Goal: Obtain resource: Obtain resource

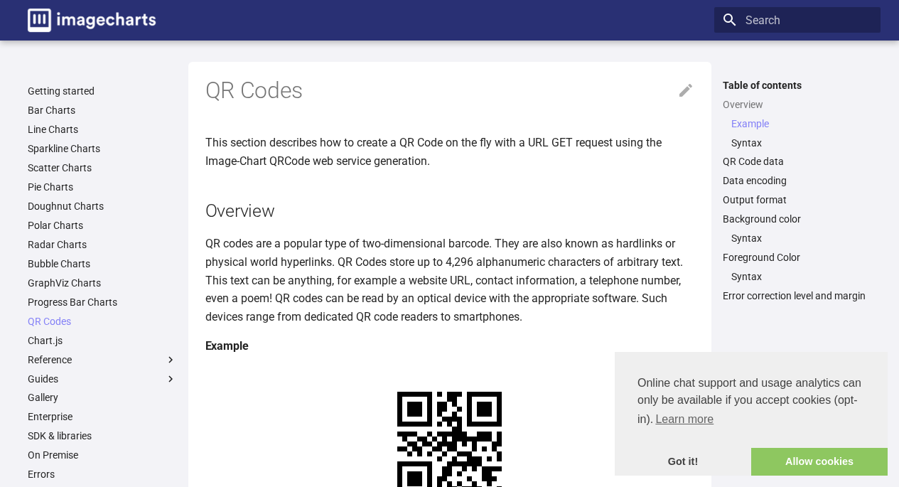
scroll to position [338, 0]
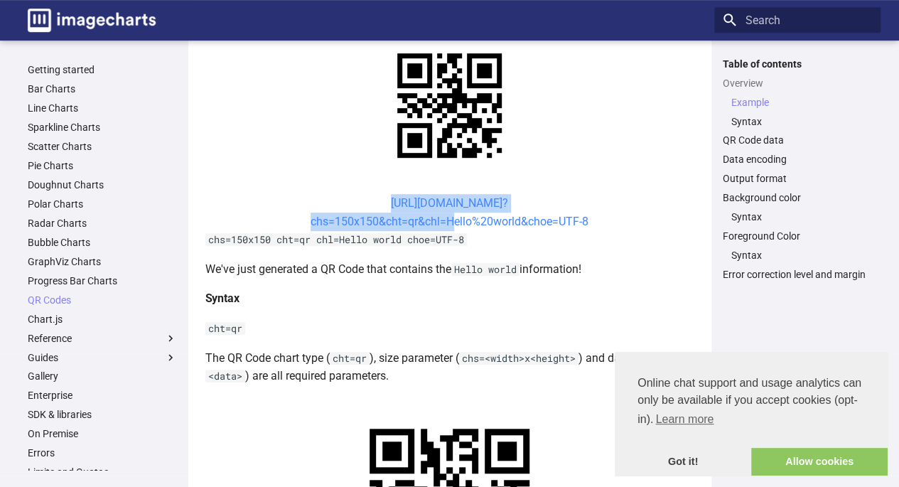
drag, startPoint x: 356, startPoint y: 202, endPoint x: 446, endPoint y: 221, distance: 91.6
click at [446, 221] on center "[URL][DOMAIN_NAME]? chs=150x150&cht=qr&chl=Hello%20world&choe=UTF-8" at bounding box center [449, 212] width 489 height 36
copy link "[URL][DOMAIN_NAME]? chs=150x150&cht=qr&chl="
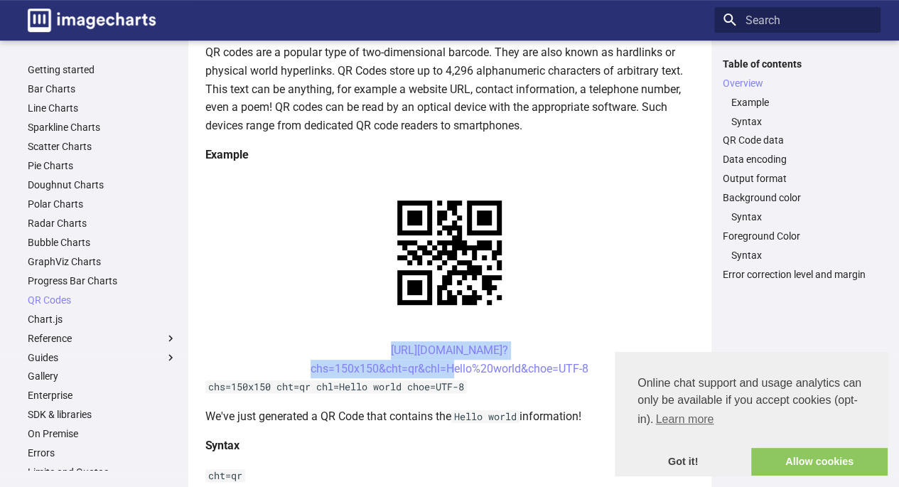
scroll to position [193, 0]
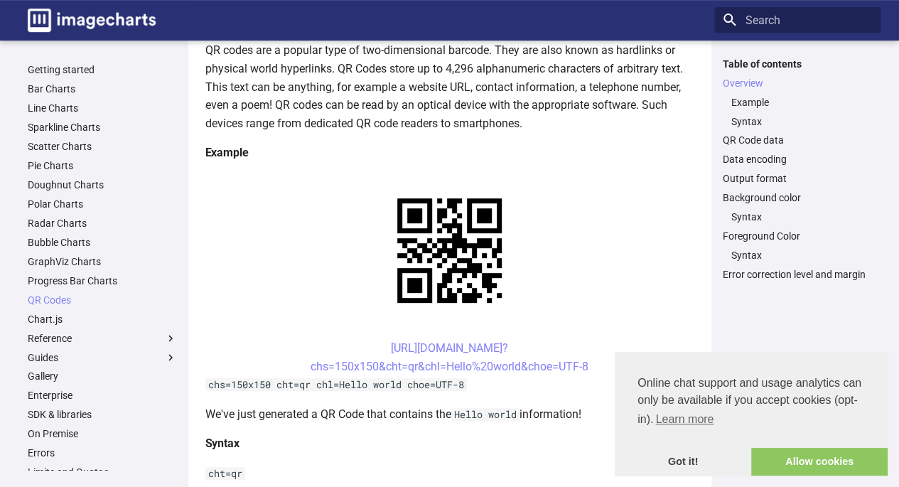
drag, startPoint x: 348, startPoint y: 345, endPoint x: 404, endPoint y: 349, distance: 55.6
click at [404, 349] on center "[URL][DOMAIN_NAME]? chs=150x150&cht=qr&chl=Hello%20world&choe=UTF-8" at bounding box center [449, 357] width 489 height 36
click at [351, 346] on center "[URL][DOMAIN_NAME]? chs=150x150&cht=qr&chl=Hello%20world&choe=UTF-8" at bounding box center [449, 357] width 489 height 36
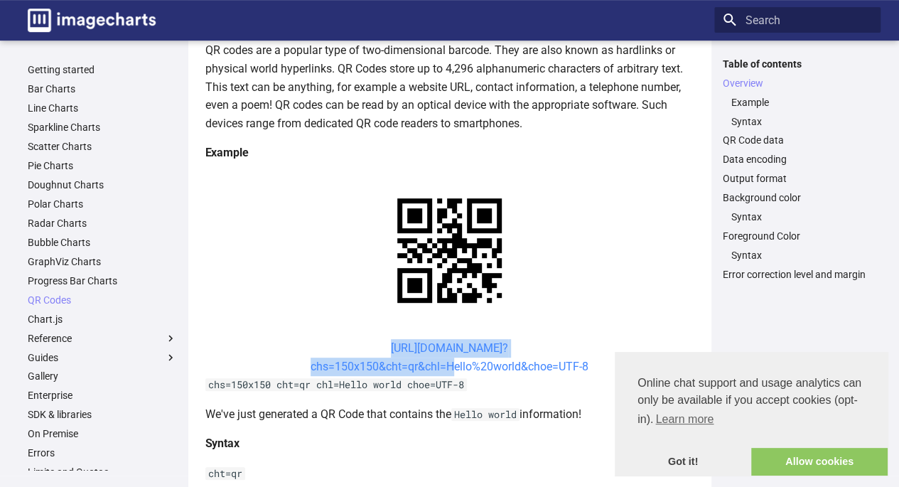
drag, startPoint x: 354, startPoint y: 346, endPoint x: 444, endPoint y: 367, distance: 91.9
click at [444, 367] on center "[URL][DOMAIN_NAME]? chs=150x150&cht=qr&chl=Hello%20world&choe=UTF-8" at bounding box center [449, 357] width 489 height 36
copy link "[URL][DOMAIN_NAME]? chs=150x150&cht=qr&chl="
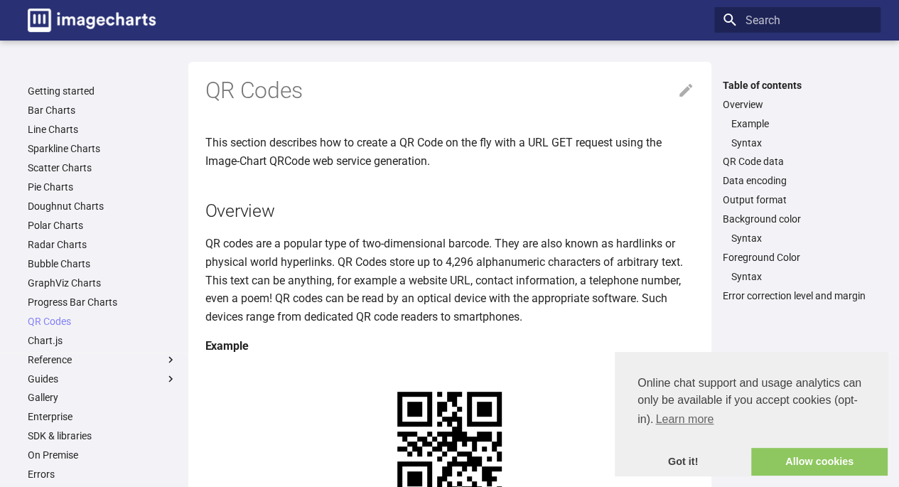
scroll to position [355, 0]
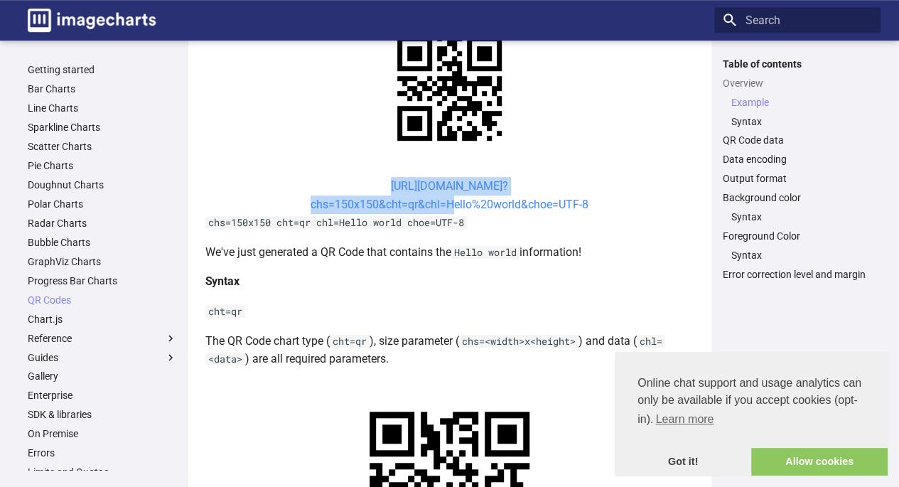
drag, startPoint x: 358, startPoint y: 187, endPoint x: 446, endPoint y: 205, distance: 90.8
click at [446, 205] on center "[URL][DOMAIN_NAME]? chs=150x150&cht=qr&chl=Hello%20world&choe=UTF-8" at bounding box center [449, 195] width 489 height 36
copy link "[URL][DOMAIN_NAME]? chs=150x150&cht=qr&chl="
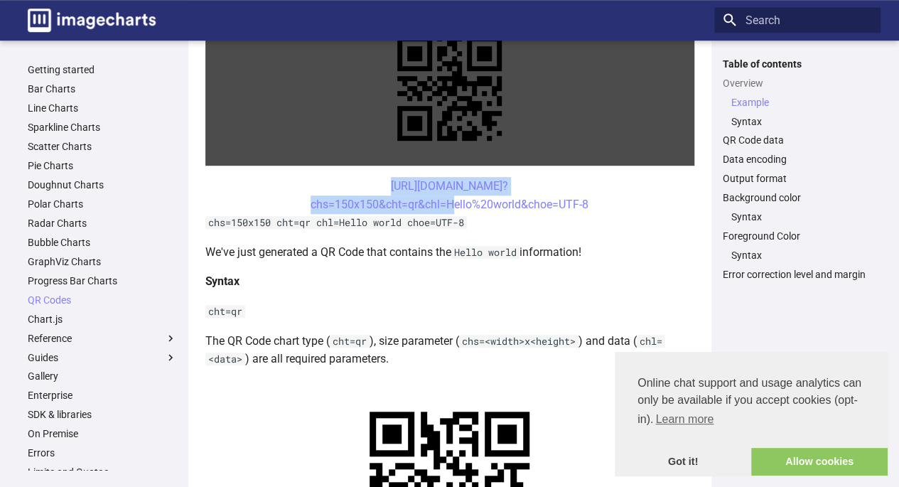
copy link "[URL][DOMAIN_NAME]? chs=150x150&cht=qr&chl="
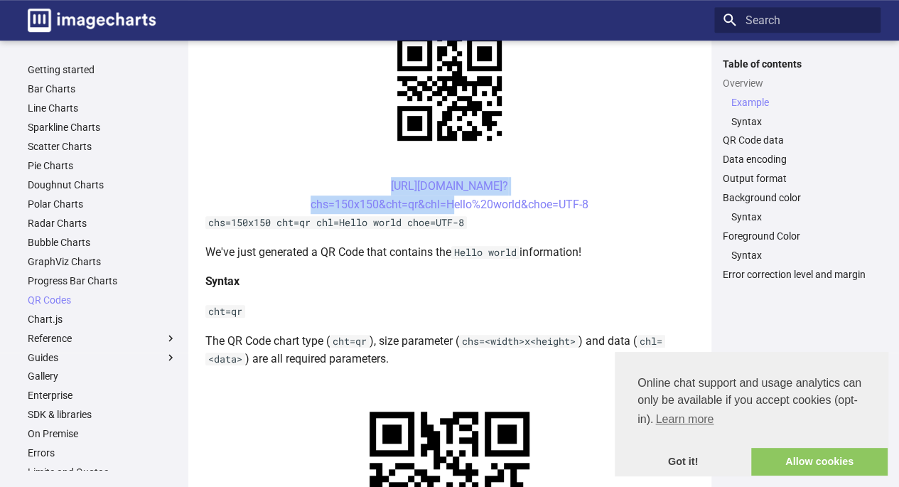
drag, startPoint x: 599, startPoint y: 203, endPoint x: 365, endPoint y: 187, distance: 234.5
click at [365, 187] on center "[URL][DOMAIN_NAME]? chs=150x150&cht=qr&chl=Hello%20world&choe=UTF-8" at bounding box center [449, 195] width 489 height 36
copy link "[URL][DOMAIN_NAME]? chs=150x150&cht=qr&chl=Hello%20world&choe=UTF-8"
